Goal: Book appointment/travel/reservation

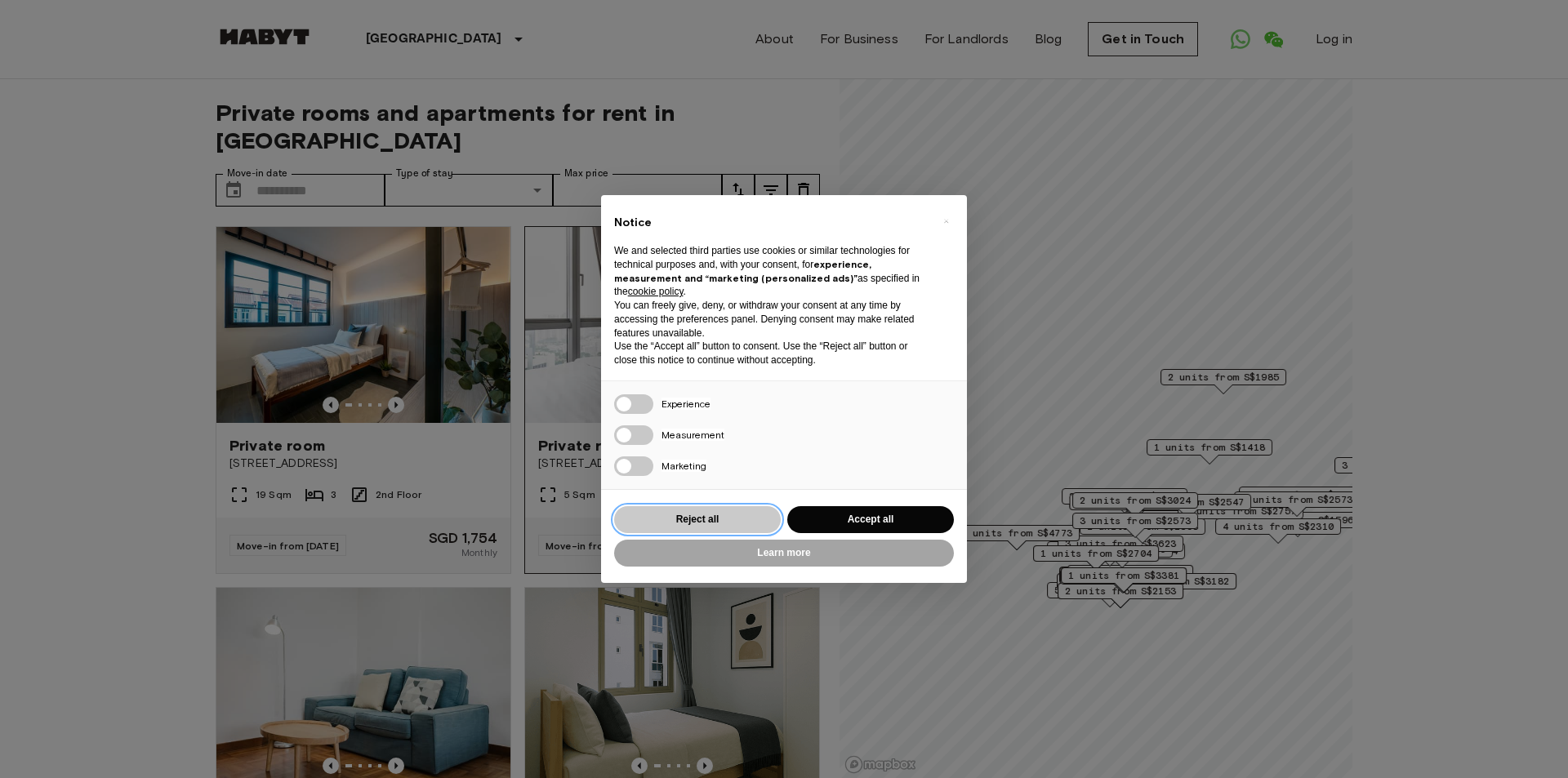
click at [715, 520] on button "Reject all" at bounding box center [697, 520] width 167 height 27
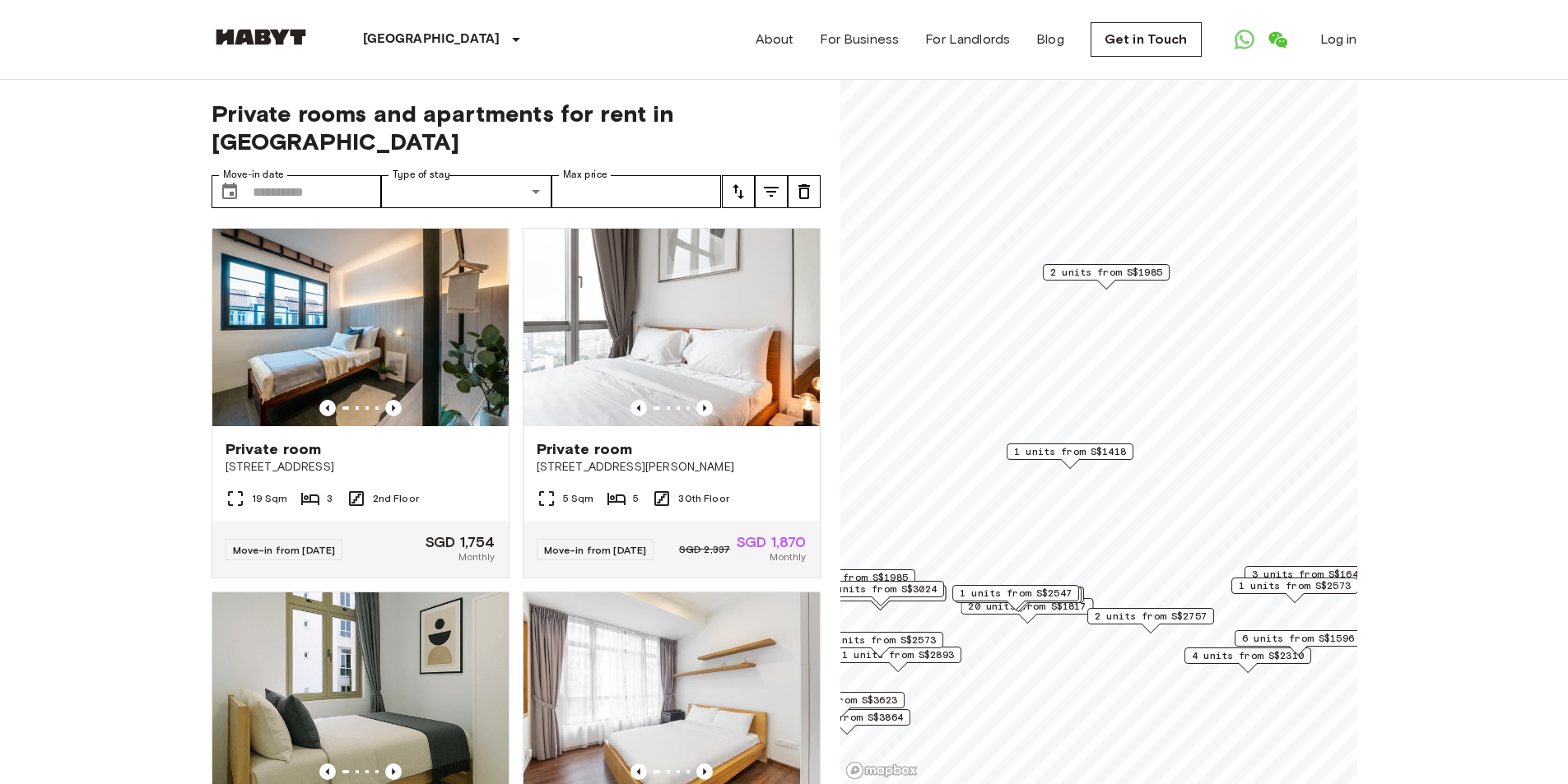
click at [1088, 456] on span "1 units from S$1418" at bounding box center [1070, 451] width 112 height 14
